Goal: Entertainment & Leisure: Consume media (video, audio)

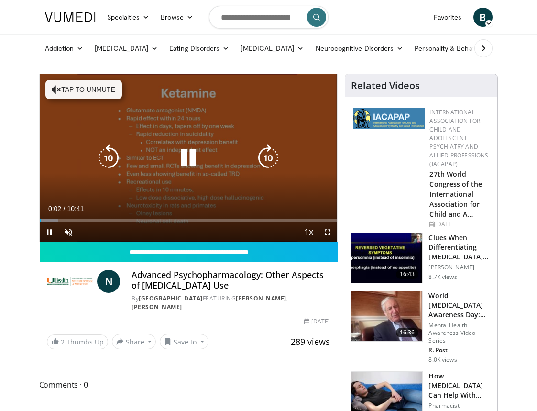
click at [63, 93] on button "Tap to unmute" at bounding box center [83, 89] width 76 height 19
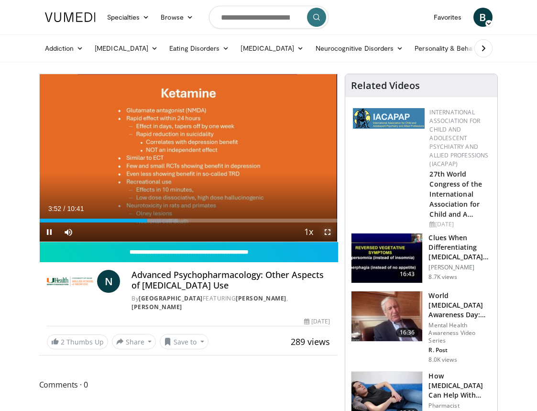
click at [328, 230] on span "Video Player" at bounding box center [327, 231] width 19 height 19
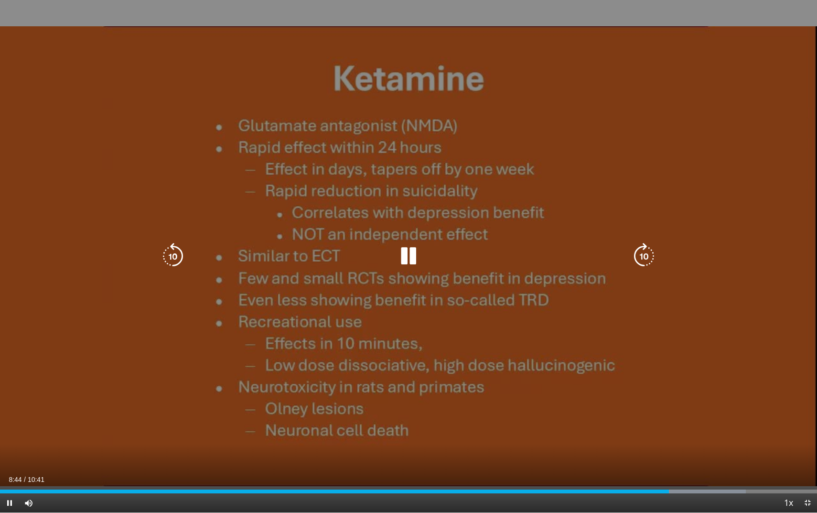
click at [408, 260] on icon "Video Player" at bounding box center [408, 256] width 27 height 27
click at [403, 245] on icon "Video Player" at bounding box center [408, 256] width 27 height 27
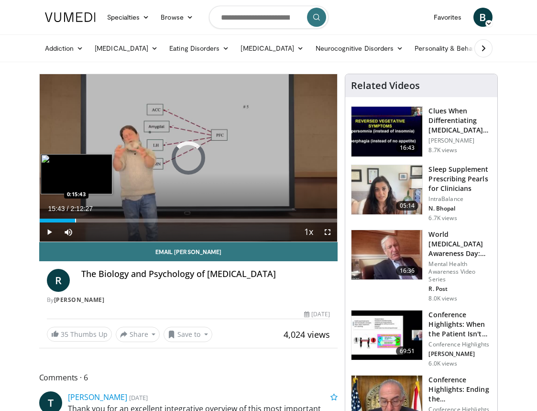
click at [75, 219] on div "Progress Bar" at bounding box center [75, 220] width 1 height 4
click at [65, 219] on div "Progress Bar" at bounding box center [65, 220] width 1 height 4
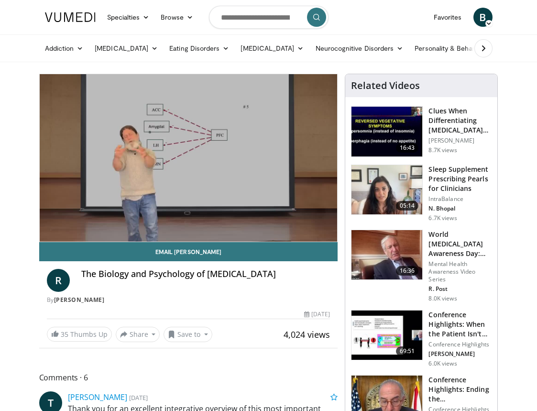
click at [64, 219] on video-js "**********" at bounding box center [189, 157] width 298 height 167
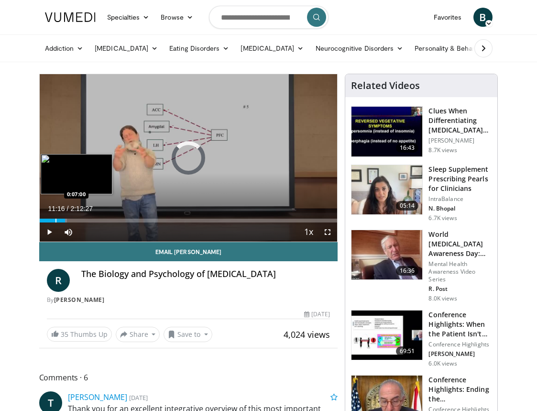
click at [55, 220] on div "Progress Bar" at bounding box center [55, 220] width 1 height 4
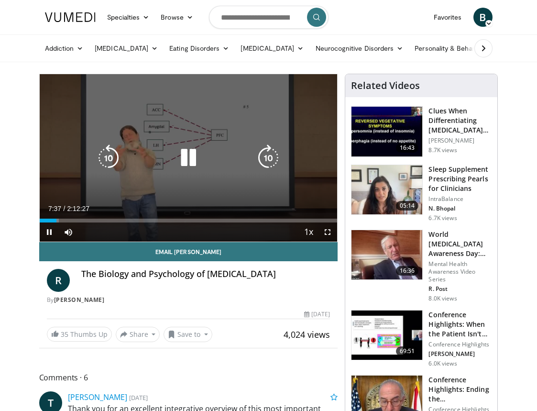
click at [106, 161] on icon "Video Player" at bounding box center [108, 157] width 27 height 27
click at [229, 157] on div "Video Player" at bounding box center [188, 157] width 179 height 19
click at [190, 151] on icon "Video Player" at bounding box center [188, 157] width 27 height 27
